Goal: Check status: Check status

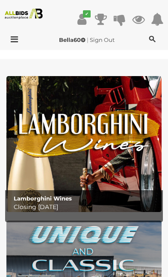
click at [88, 20] on link "✔" at bounding box center [82, 19] width 13 height 15
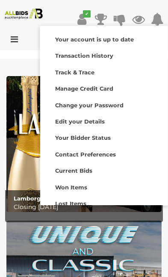
click at [89, 189] on div "Won Items" at bounding box center [103, 186] width 123 height 12
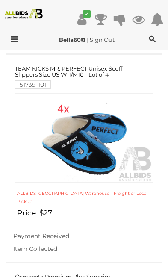
scroll to position [1309, 0]
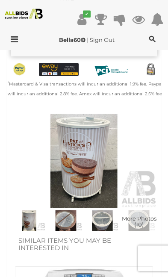
scroll to position [324, 0]
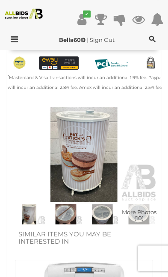
click at [95, 146] on img at bounding box center [84, 154] width 147 height 94
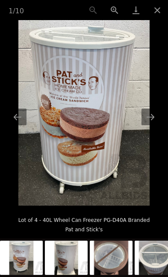
scroll to position [324, 6]
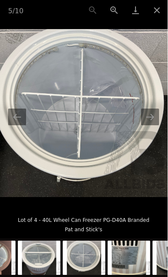
scroll to position [189, 6]
